Goal: Task Accomplishment & Management: Complete application form

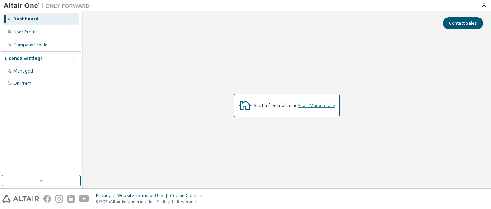
click at [314, 107] on link "Altair Marketplace" at bounding box center [316, 105] width 37 height 6
click at [36, 84] on div "On Prem" at bounding box center [41, 83] width 77 height 11
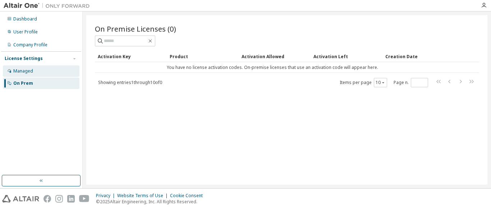
click at [41, 72] on div "Managed" at bounding box center [41, 70] width 77 height 11
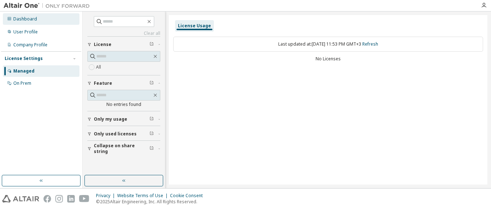
click at [36, 20] on div "Dashboard" at bounding box center [25, 19] width 24 height 6
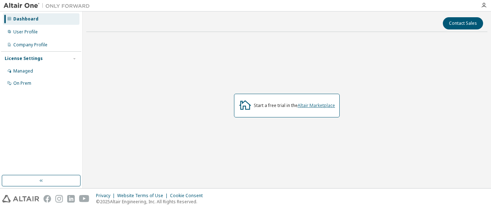
click at [318, 106] on link "Altair Marketplace" at bounding box center [316, 105] width 37 height 6
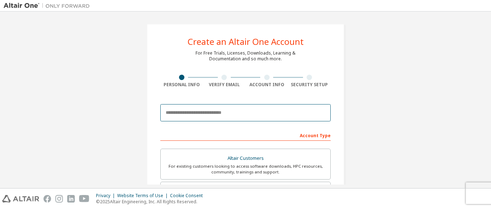
click at [199, 114] on input "email" at bounding box center [245, 112] width 170 height 17
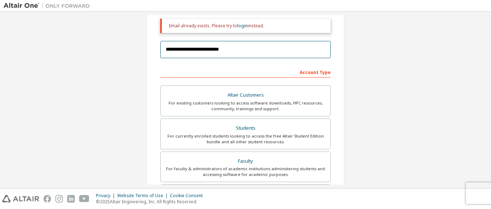
scroll to position [87, 0]
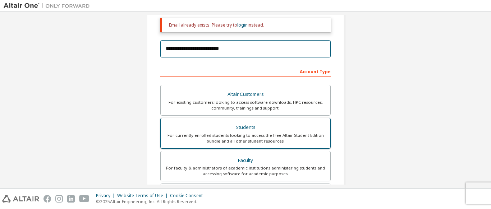
type input "**********"
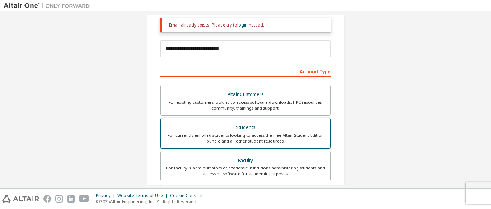
click at [220, 128] on div "Students" at bounding box center [245, 128] width 161 height 10
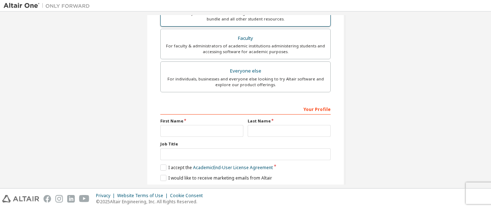
scroll to position [209, 0]
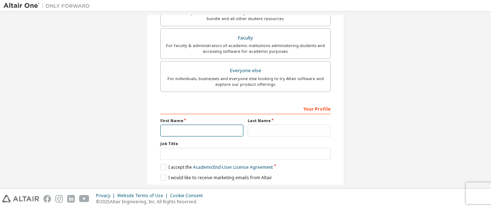
click at [202, 130] on input "text" at bounding box center [201, 131] width 83 height 12
type input "******"
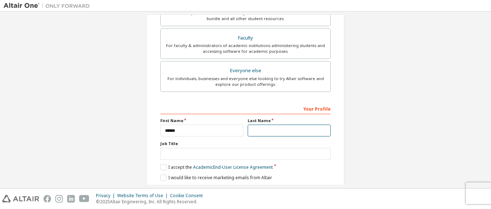
click at [270, 136] on input "text" at bounding box center [289, 131] width 83 height 12
type input "*"
type input "********"
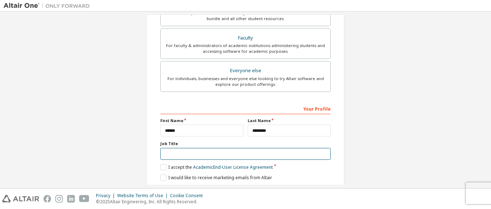
click at [198, 156] on input "text" at bounding box center [245, 154] width 170 height 12
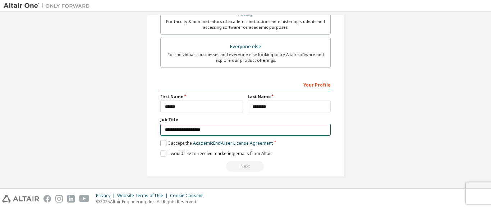
type input "**********"
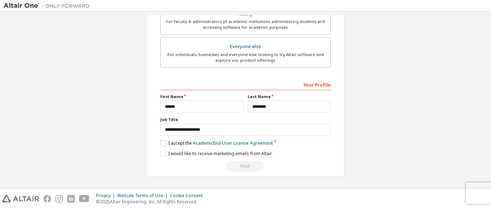
click at [164, 143] on label "I accept the Academic End-User License Agreement" at bounding box center [216, 143] width 112 height 6
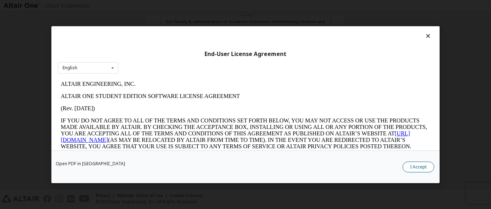
scroll to position [0, 0]
click at [419, 166] on button "I Accept" at bounding box center [418, 166] width 32 height 11
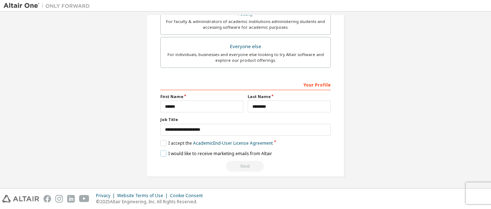
click at [165, 154] on label "I would like to receive marketing emails from Altair" at bounding box center [216, 154] width 112 height 6
click at [248, 167] on div "Next" at bounding box center [245, 166] width 170 height 11
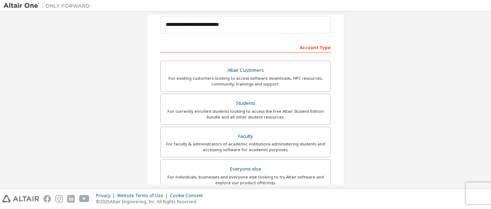
scroll to position [49, 0]
